Goal: Task Accomplishment & Management: Complete application form

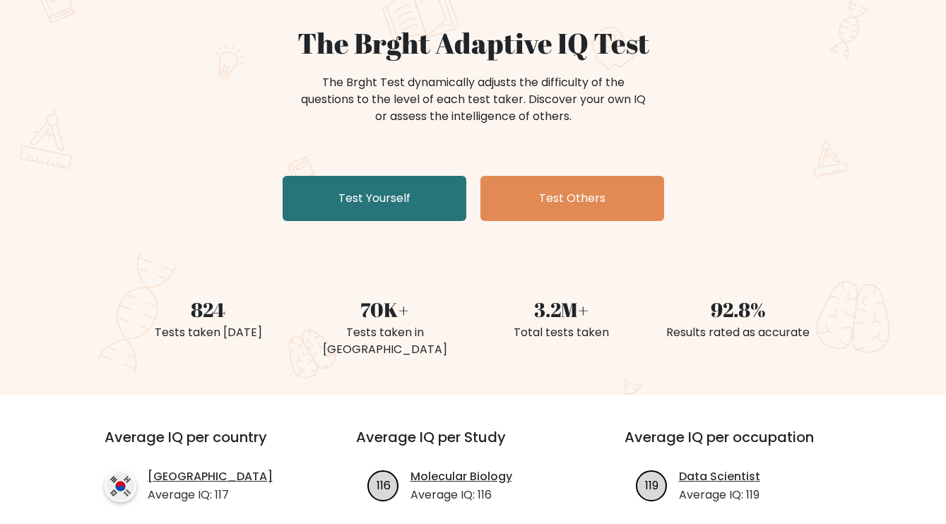
scroll to position [128, 0]
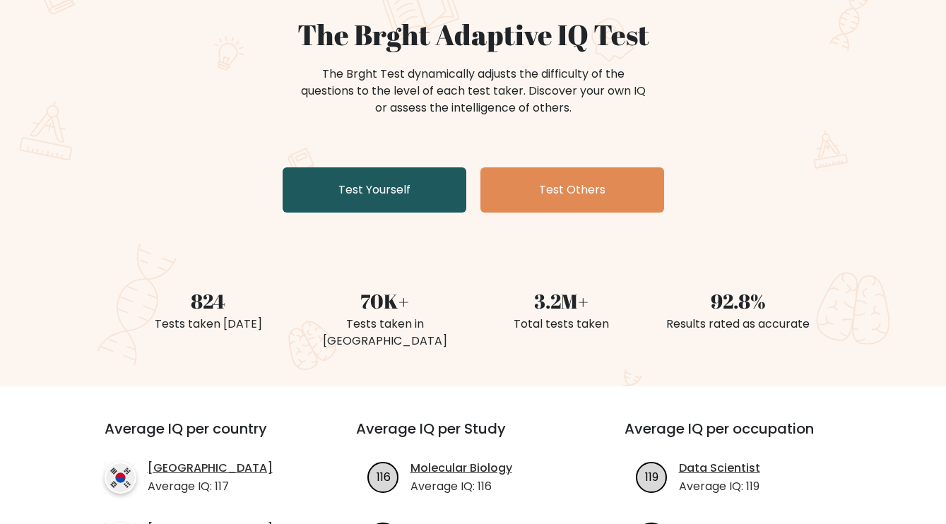
click at [398, 196] on link "Test Yourself" at bounding box center [375, 189] width 184 height 45
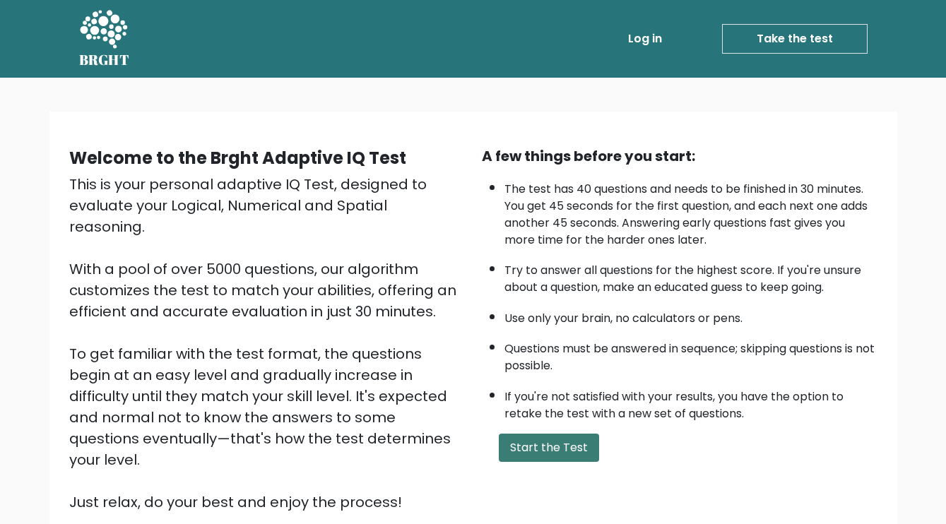
click at [518, 449] on button "Start the Test" at bounding box center [549, 448] width 100 height 28
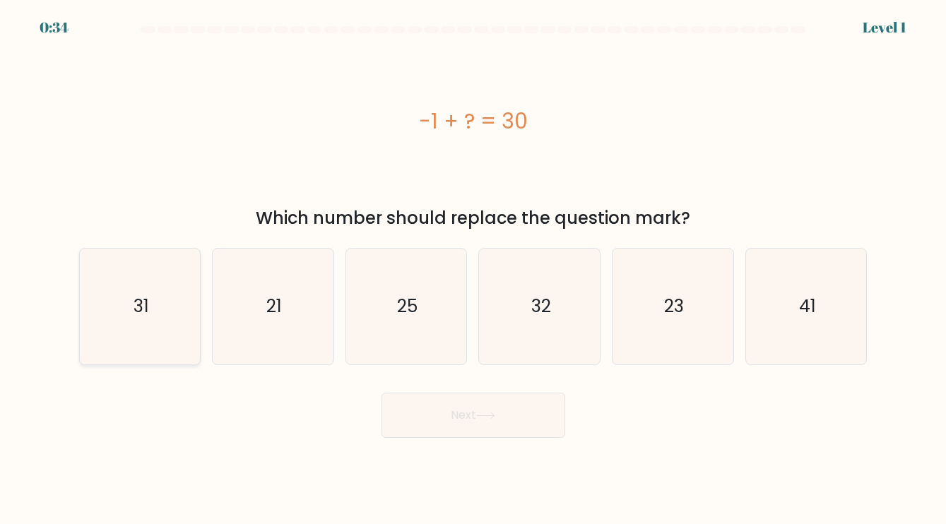
click at [189, 314] on icon "31" at bounding box center [140, 307] width 116 height 116
click at [473, 269] on input "a. 31" at bounding box center [473, 265] width 1 height 7
radio input "true"
click at [478, 426] on button "Next" at bounding box center [473, 415] width 184 height 45
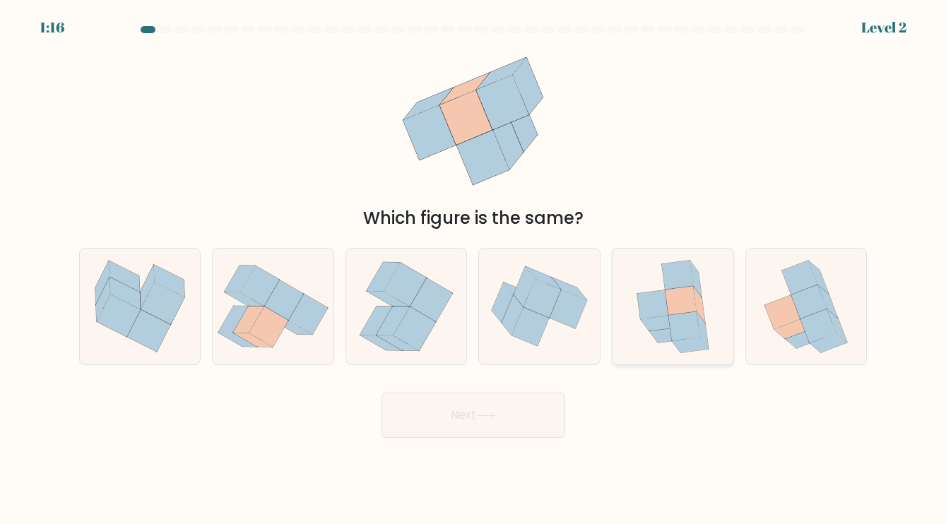
click at [668, 319] on icon at bounding box center [659, 324] width 37 height 16
click at [474, 269] on input "e." at bounding box center [473, 265] width 1 height 7
radio input "true"
click at [526, 398] on button "Next" at bounding box center [473, 415] width 184 height 45
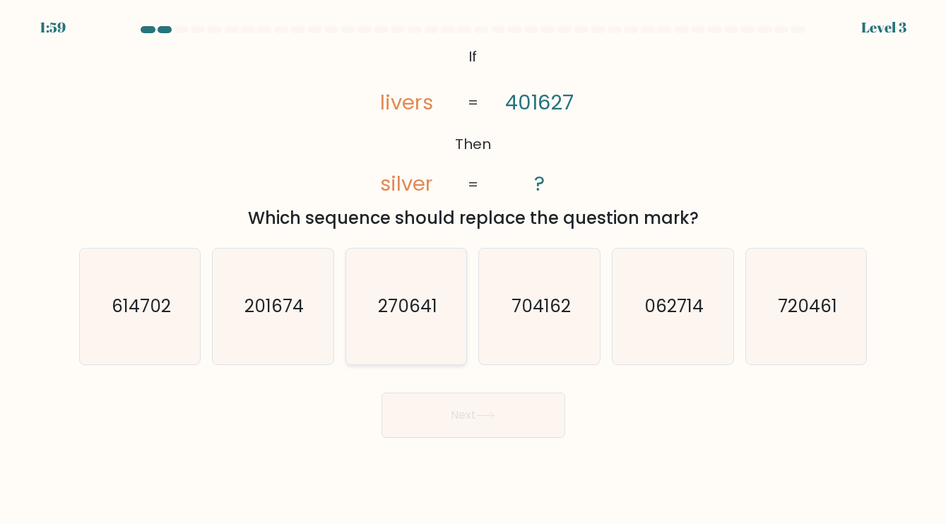
click at [441, 300] on icon "270641" at bounding box center [406, 307] width 116 height 116
click at [473, 269] on input "c. 270641" at bounding box center [473, 265] width 1 height 7
radio input "true"
click at [441, 405] on button "Next" at bounding box center [473, 415] width 184 height 45
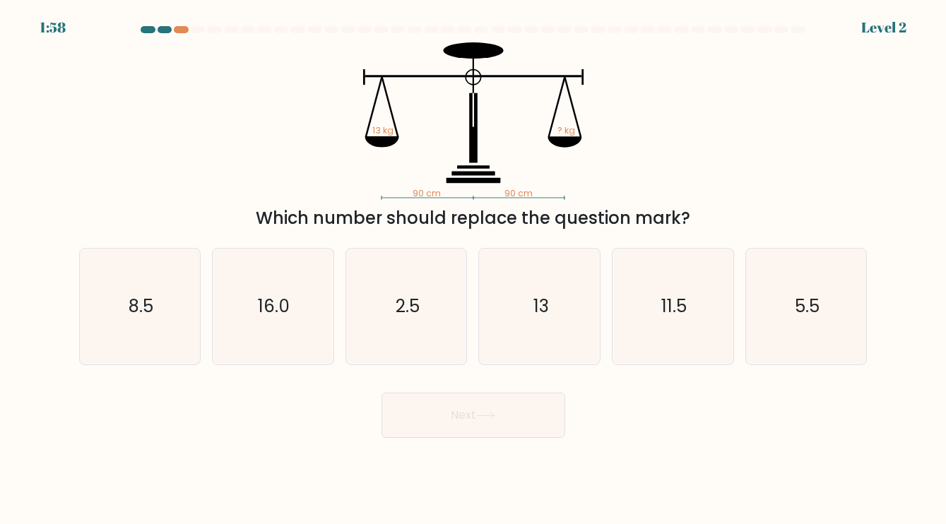
click at [442, 428] on button "Next" at bounding box center [473, 415] width 184 height 45
